Goal: Download file/media

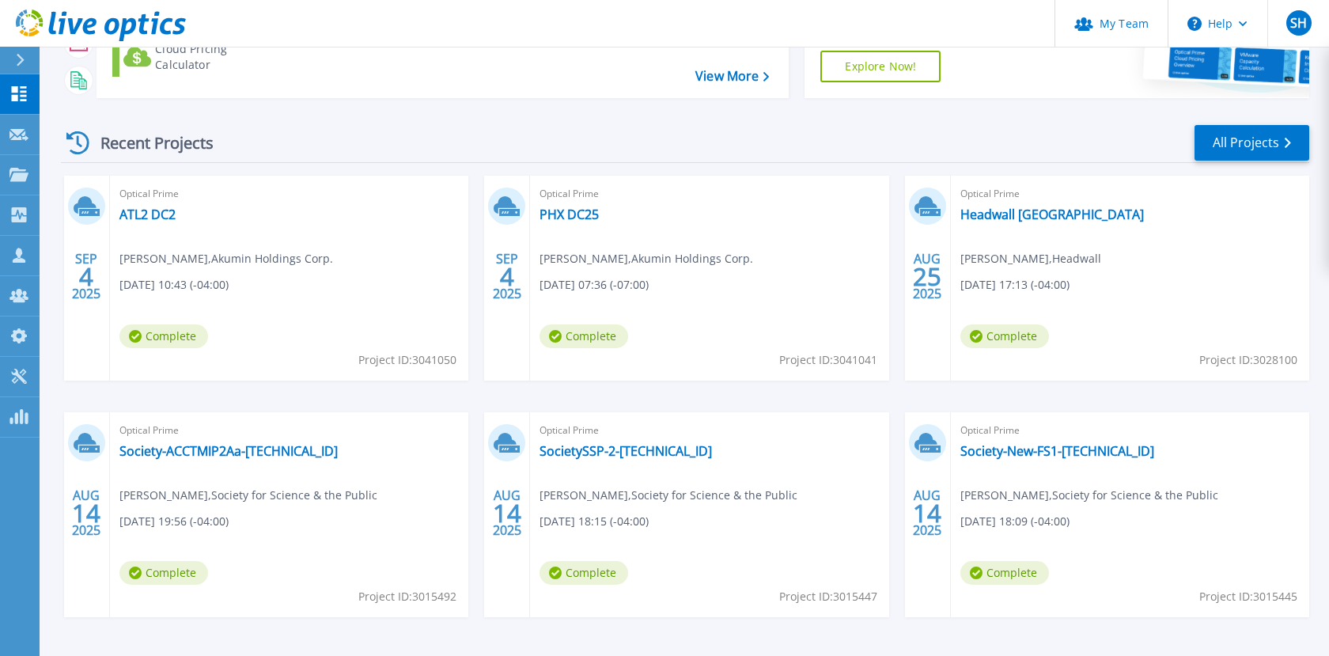
scroll to position [171, 0]
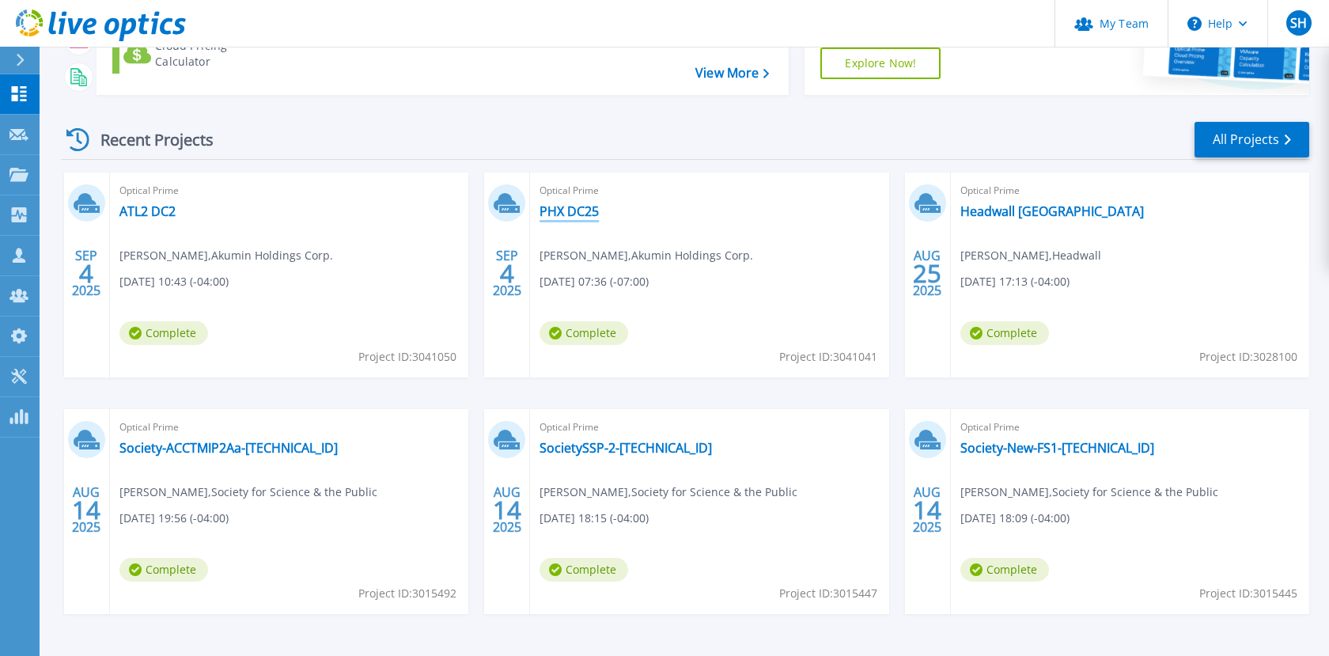
click at [571, 214] on link "PHX DC25" at bounding box center [569, 211] width 59 height 16
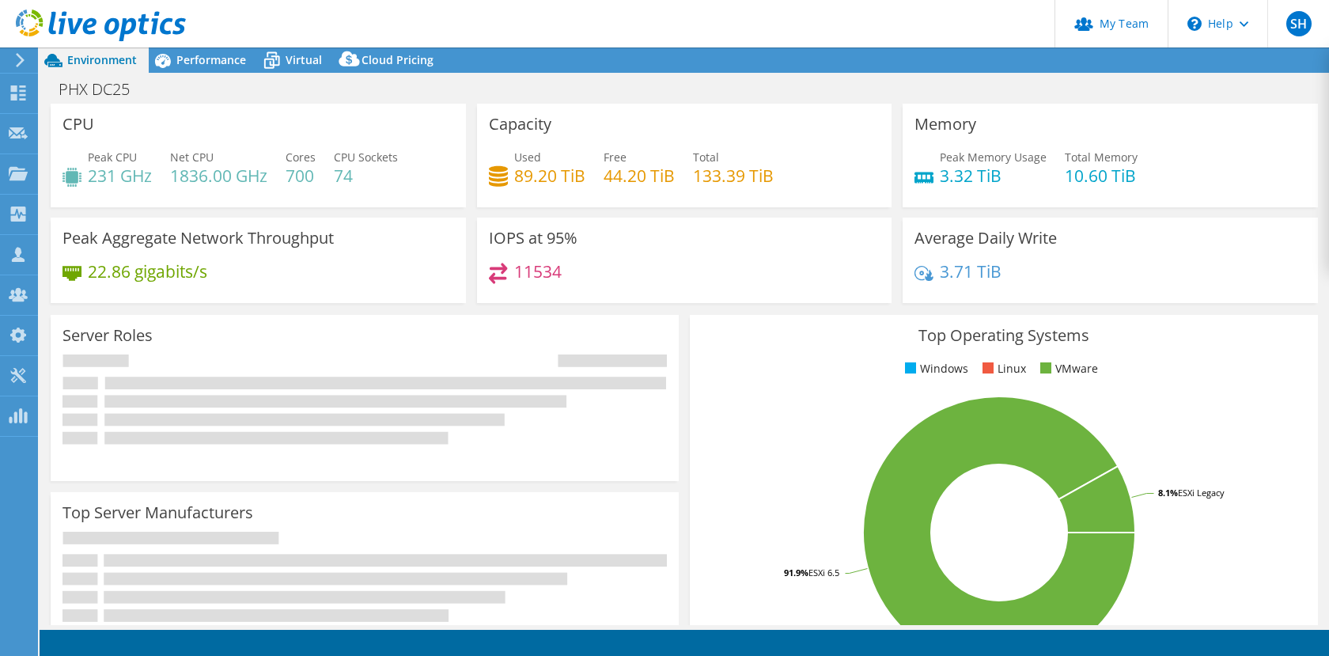
select select "USD"
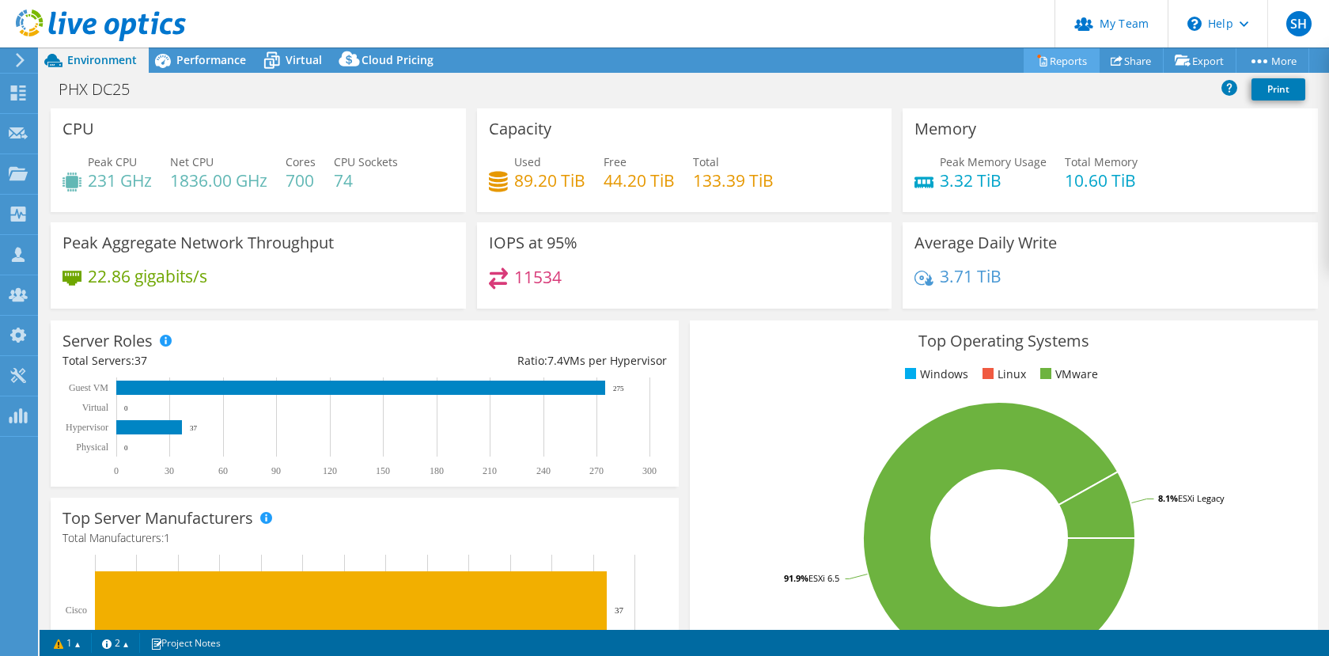
click at [1056, 68] on link "Reports" at bounding box center [1062, 60] width 76 height 25
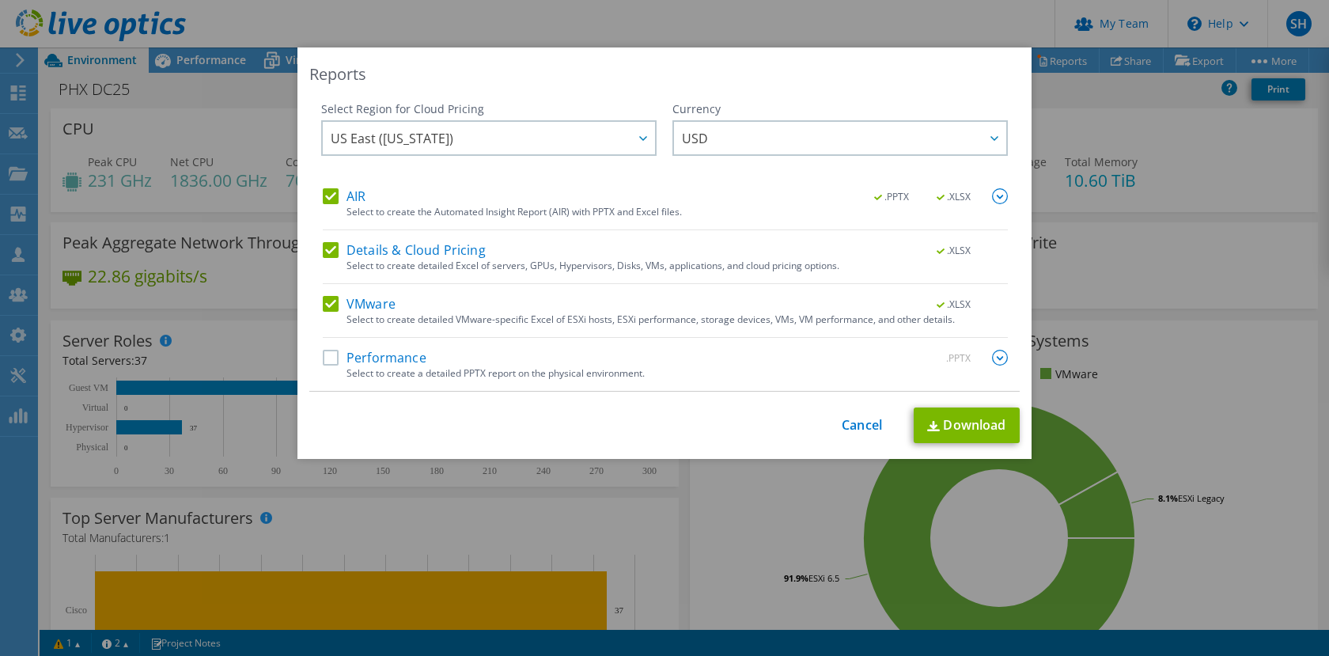
click at [337, 195] on label "AIR" at bounding box center [344, 196] width 43 height 16
click at [0, 0] on input "AIR" at bounding box center [0, 0] width 0 height 0
click at [331, 252] on label "Details & Cloud Pricing" at bounding box center [404, 250] width 163 height 16
click at [0, 0] on input "Details & Cloud Pricing" at bounding box center [0, 0] width 0 height 0
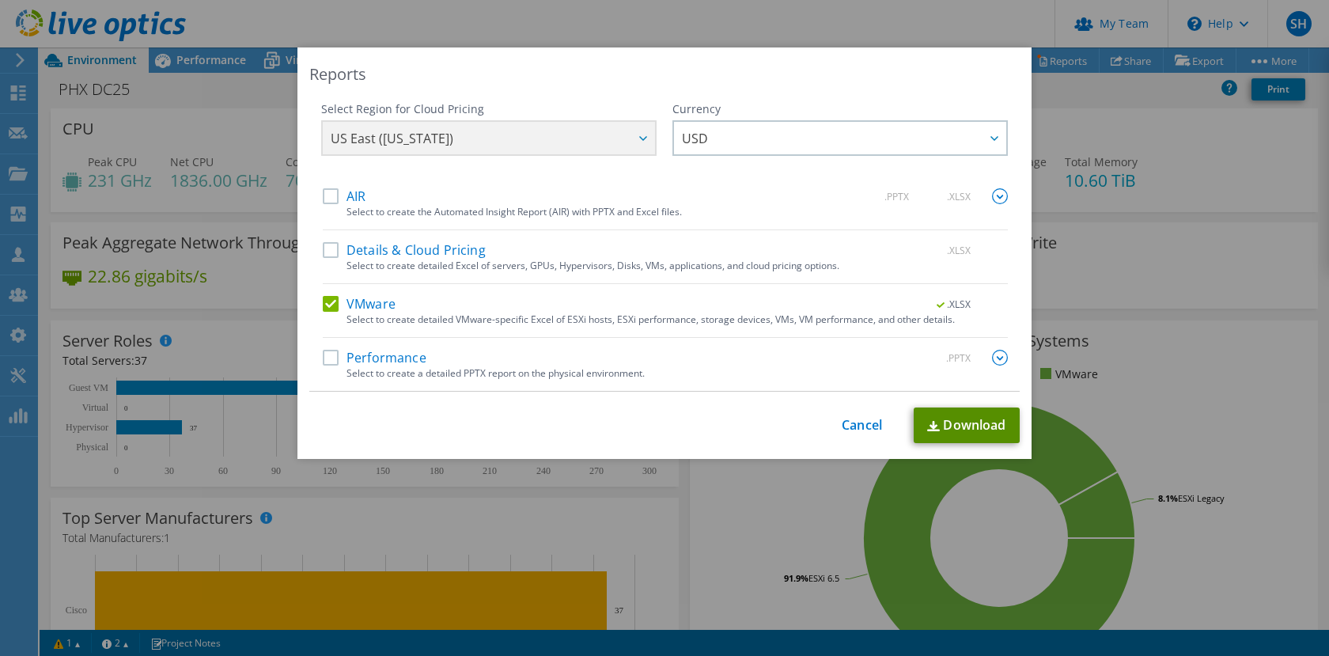
click at [965, 416] on link "Download" at bounding box center [967, 426] width 106 height 36
click at [509, 25] on div "Reports Select Region for Cloud Pricing Asia Pacific (Hong Kong) Asia Pacific (…" at bounding box center [664, 328] width 1329 height 656
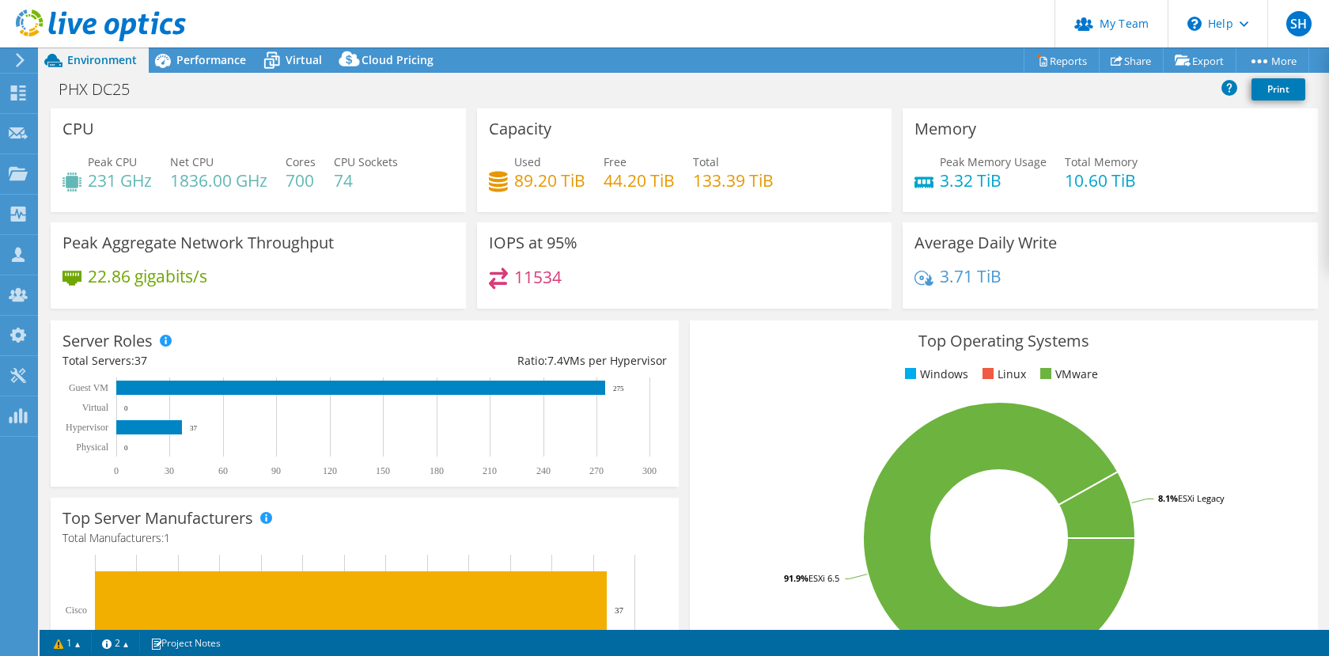
click at [13, 59] on div at bounding box center [17, 60] width 17 height 14
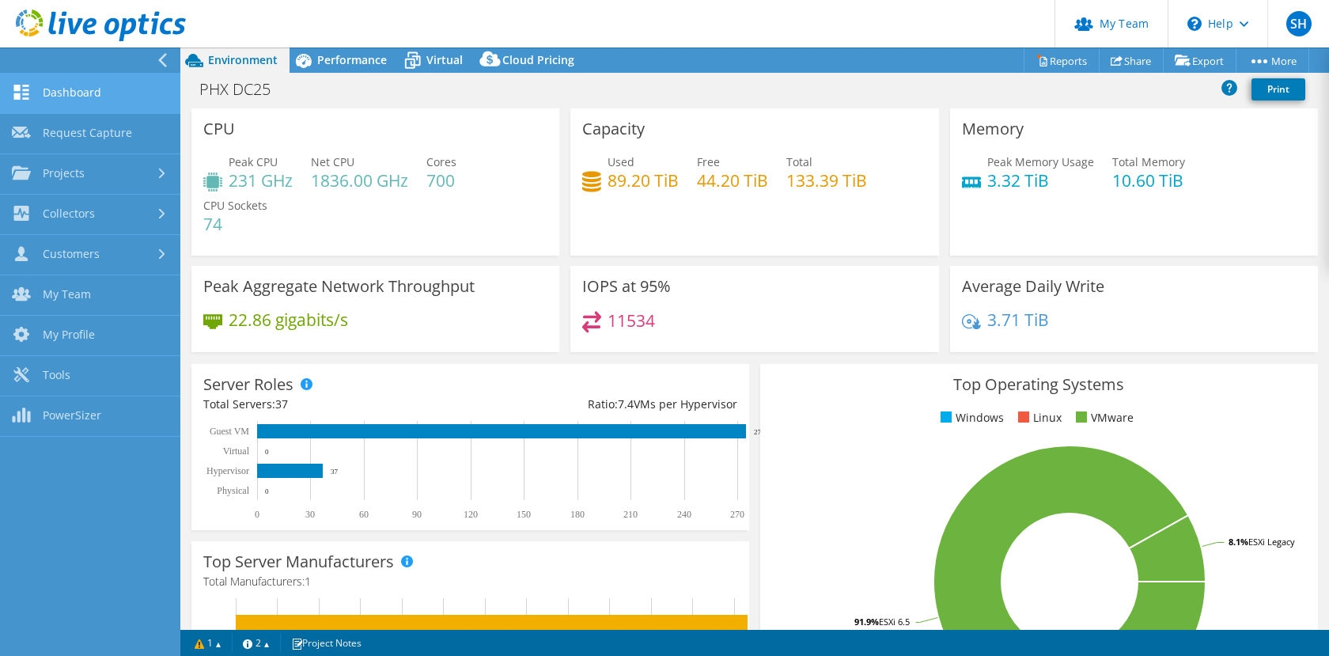
click at [76, 105] on link "Dashboard" at bounding box center [90, 94] width 180 height 40
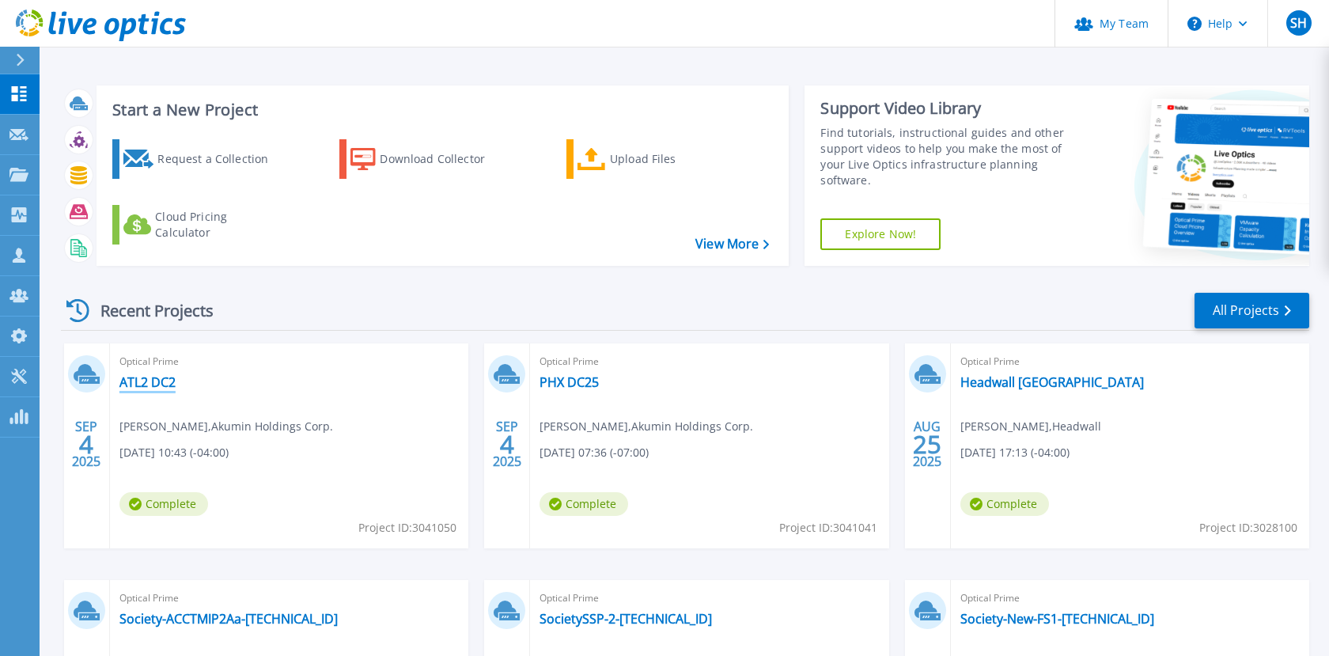
click at [134, 378] on link "ATL2 DC2" at bounding box center [147, 382] width 56 height 16
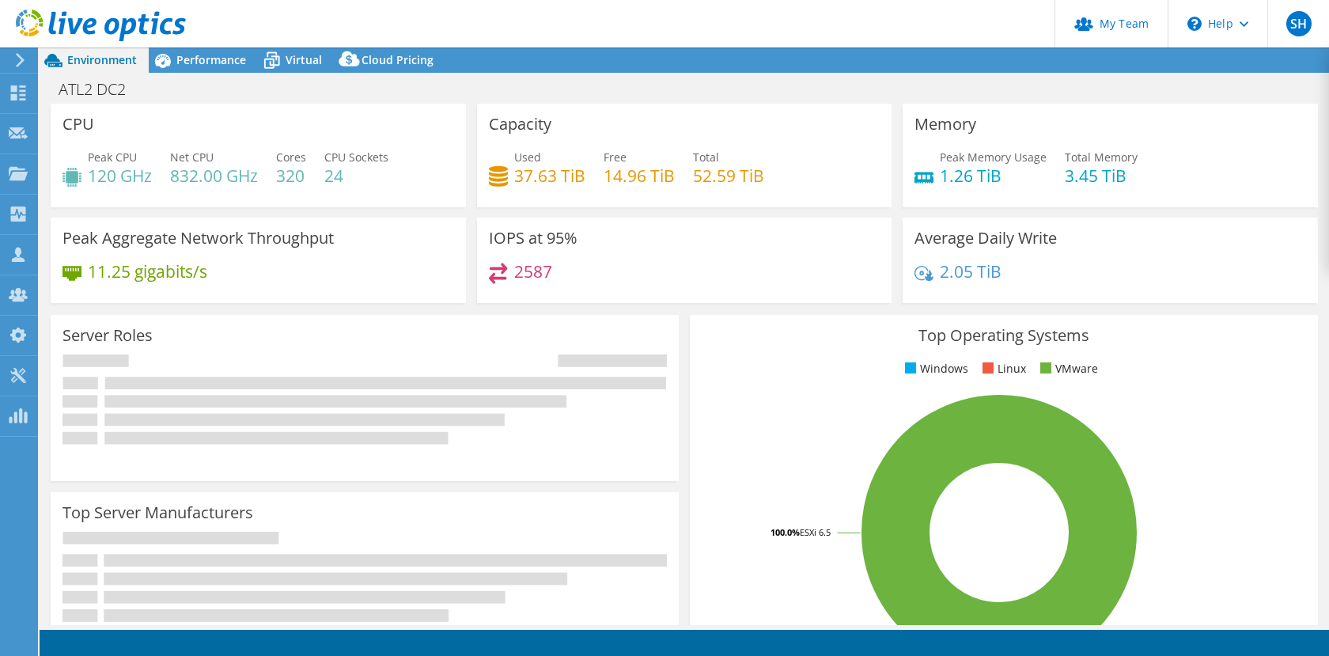
select select "USD"
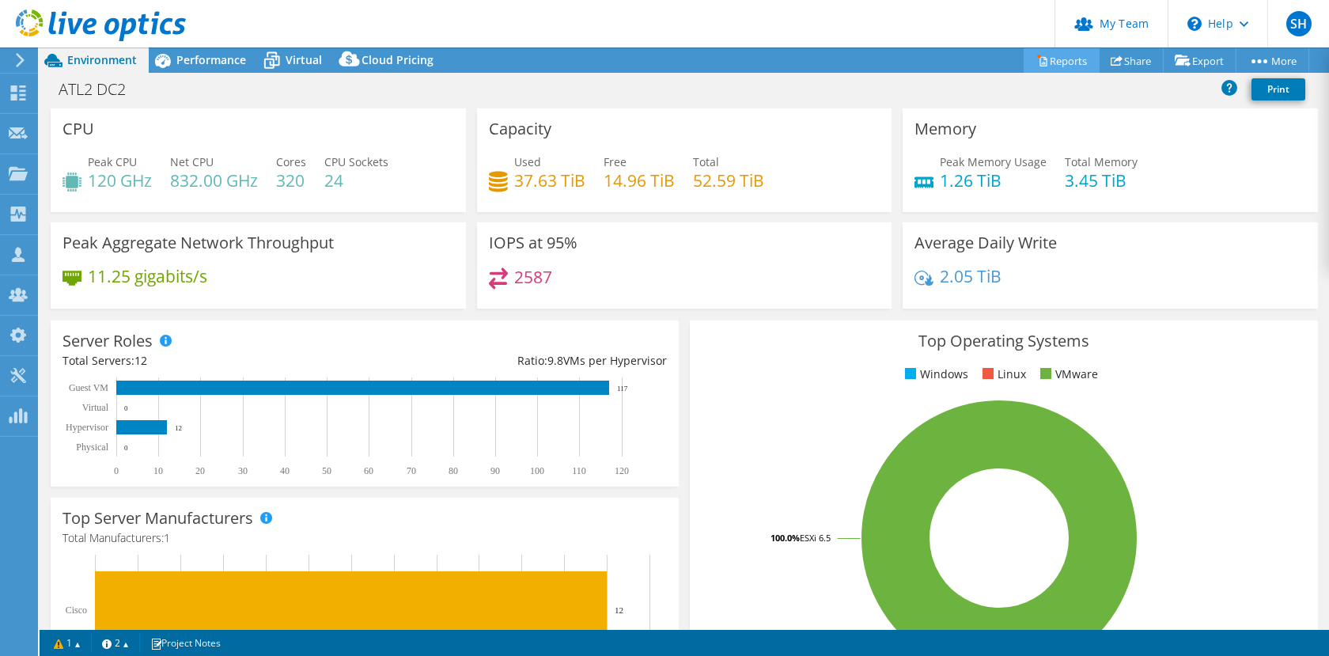
click at [1058, 63] on link "Reports" at bounding box center [1062, 60] width 76 height 25
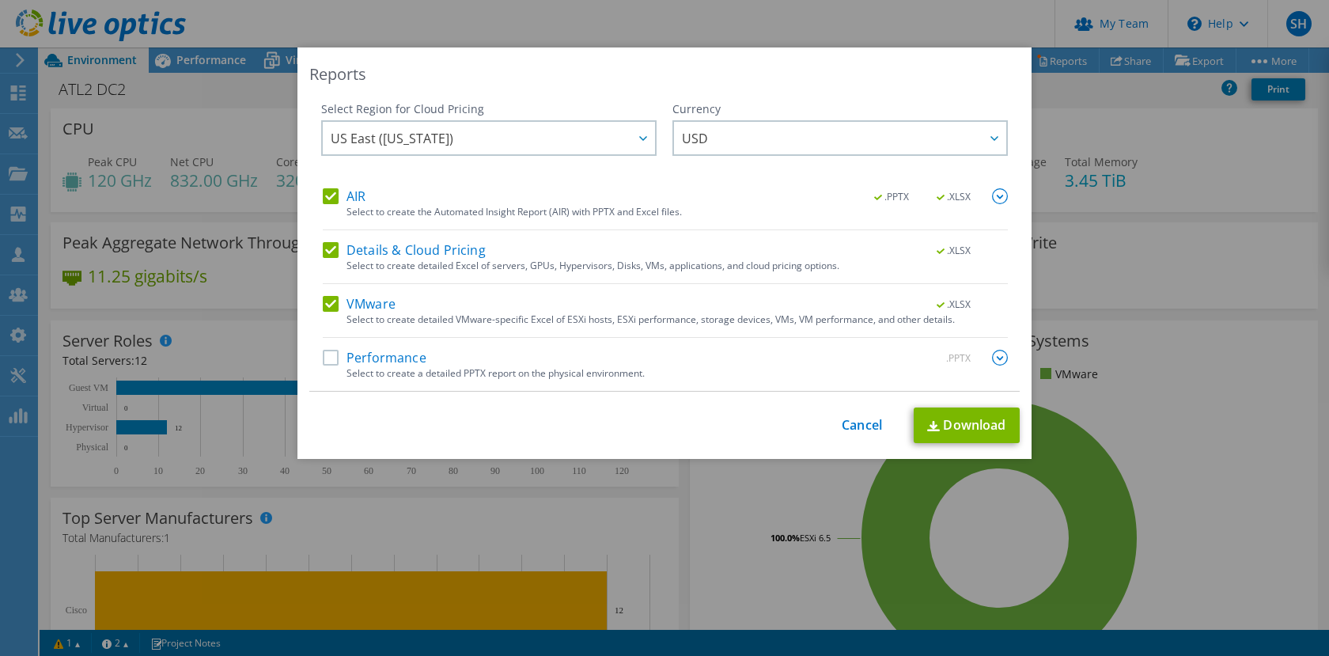
click at [330, 193] on label "AIR" at bounding box center [344, 196] width 43 height 16
click at [0, 0] on input "AIR" at bounding box center [0, 0] width 0 height 0
click at [325, 243] on label "Details & Cloud Pricing" at bounding box center [404, 250] width 163 height 16
click at [0, 0] on input "Details & Cloud Pricing" at bounding box center [0, 0] width 0 height 0
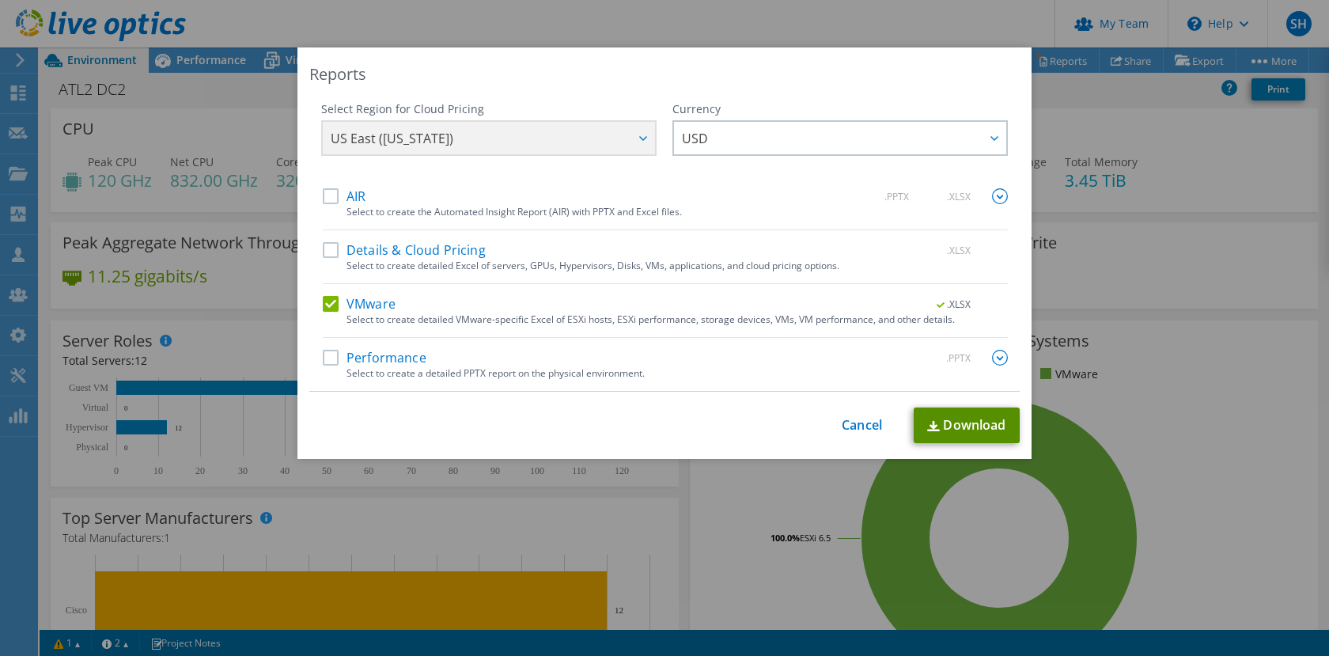
click at [956, 432] on link "Download" at bounding box center [967, 426] width 106 height 36
